Goal: Information Seeking & Learning: Check status

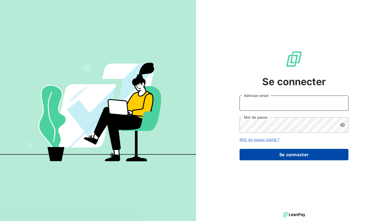
type input "[EMAIL_ADDRESS][PERSON_NAME][DOMAIN_NAME]"
click at [260, 153] on button "Se connecter" at bounding box center [294, 154] width 109 height 11
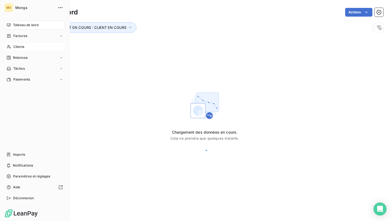
click at [10, 49] on div "Clients" at bounding box center [34, 46] width 61 height 9
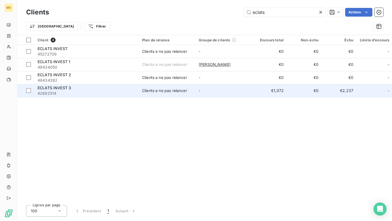
type input "eclats"
click at [115, 86] on div "ECLATS INVEST 3" at bounding box center [87, 87] width 98 height 5
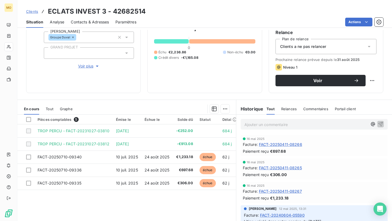
scroll to position [62, 0]
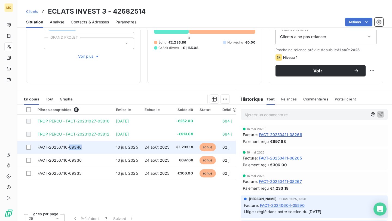
copy span "09340"
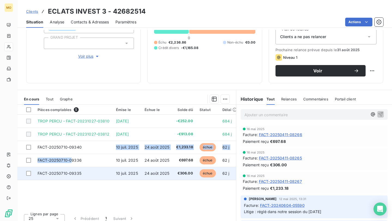
drag, startPoint x: 83, startPoint y: 147, endPoint x: 74, endPoint y: 175, distance: 30.0
click at [74, 175] on tbody "TROP PERCU - FACT-20231027-03810 [DATE] -€252.00 684 j _ _ TROP PERCU - FACT-20…" at bounding box center [182, 147] width 330 height 65
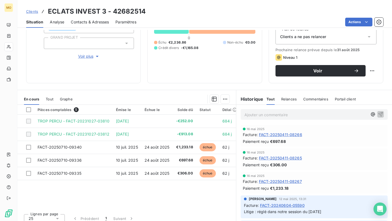
click at [86, 197] on div "Pièces comptables 5 Émise le Échue le Solde dû Statut Délai Retard Tag Relance …" at bounding box center [126, 157] width 219 height 105
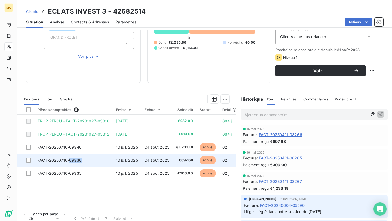
copy span "09336"
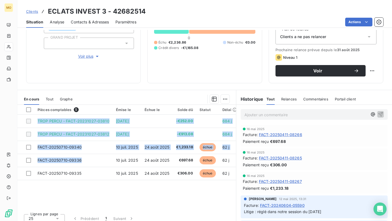
drag, startPoint x: 81, startPoint y: 161, endPoint x: 68, endPoint y: 194, distance: 35.1
click at [68, 194] on div "Pièces comptables 5 Émise le Échue le Solde dû Statut Délai Retard Tag Relance …" at bounding box center [126, 157] width 219 height 105
click at [29, 13] on span "Clients" at bounding box center [32, 11] width 12 height 4
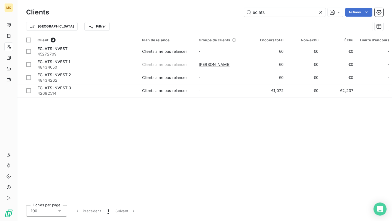
click at [281, 5] on div "Clients eclats Actions Trier Filtrer" at bounding box center [204, 17] width 375 height 35
click at [279, 10] on input "eclats" at bounding box center [285, 12] width 82 height 9
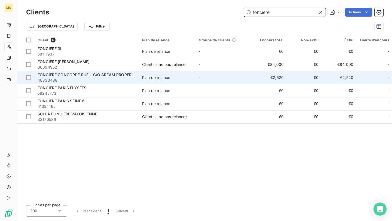
type input "fonciere"
click at [193, 77] on td "Plan de relance" at bounding box center [167, 77] width 57 height 13
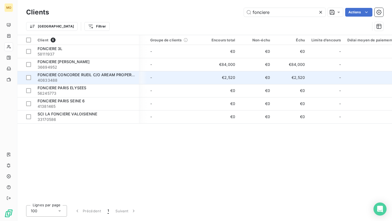
scroll to position [0, 55]
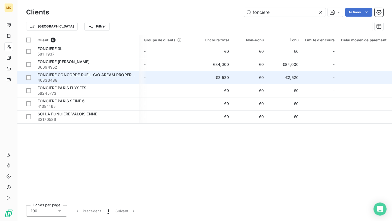
click at [206, 78] on td "€2,520" at bounding box center [214, 77] width 35 height 13
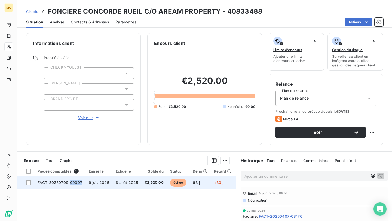
copy span "09307"
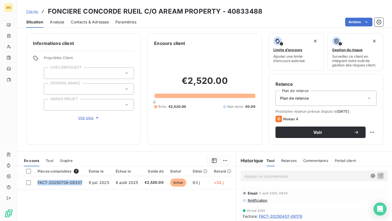
drag, startPoint x: 81, startPoint y: 183, endPoint x: 74, endPoint y: 201, distance: 19.7
click at [74, 201] on div "Pièces comptables 1 Émise le Échue le Solde dû Statut Délai Retard Tag Relance …" at bounding box center [126, 218] width 219 height 105
